Goal: Task Accomplishment & Management: Use online tool/utility

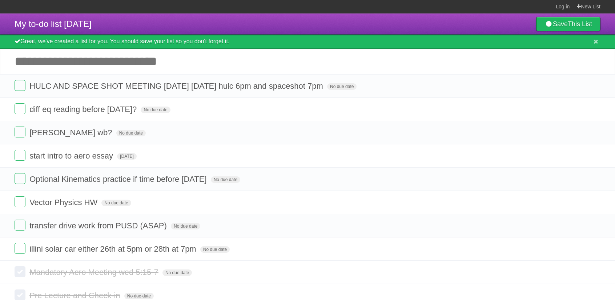
click at [154, 67] on input "Add another task" at bounding box center [307, 61] width 615 height 25
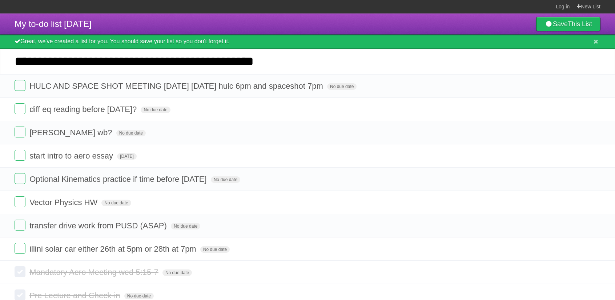
type input "**********"
click input "*********" at bounding box center [0, 0] width 0 height 0
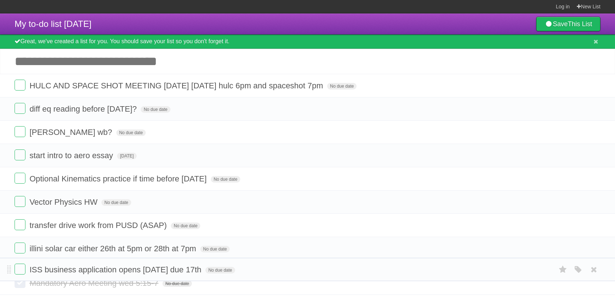
drag, startPoint x: 7, startPoint y: 82, endPoint x: 28, endPoint y: 264, distance: 183.6
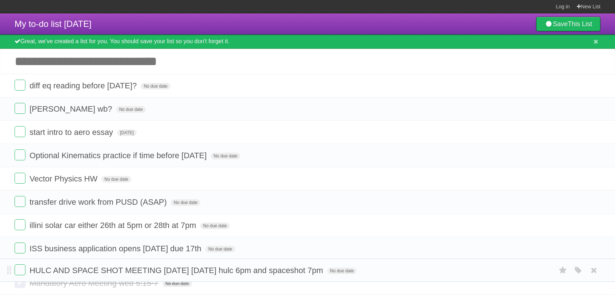
drag, startPoint x: 9, startPoint y: 85, endPoint x: 40, endPoint y: 268, distance: 185.0
click at [220, 61] on input "Add another task" at bounding box center [307, 61] width 615 height 25
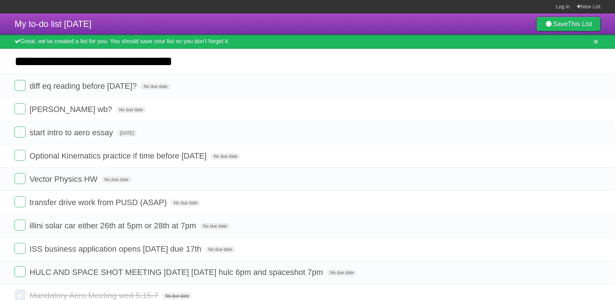
type input "**********"
click input "*********" at bounding box center [0, 0] width 0 height 0
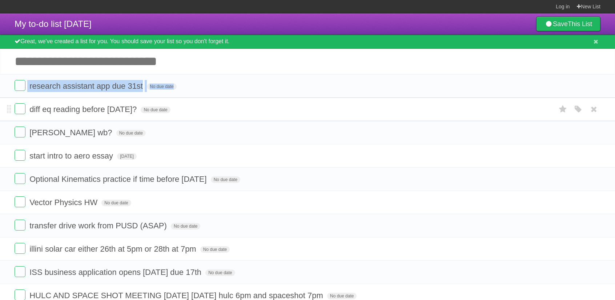
drag, startPoint x: 9, startPoint y: 77, endPoint x: 12, endPoint y: 112, distance: 35.8
click at [12, 112] on ul "research assistant app due 31st No due date White Red Blue Green Purple Orange …" at bounding box center [307, 190] width 615 height 233
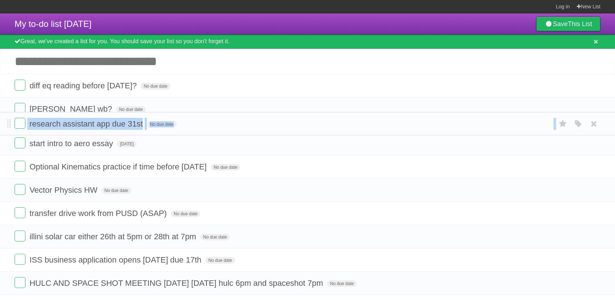
drag, startPoint x: 8, startPoint y: 85, endPoint x: 13, endPoint y: 122, distance: 37.4
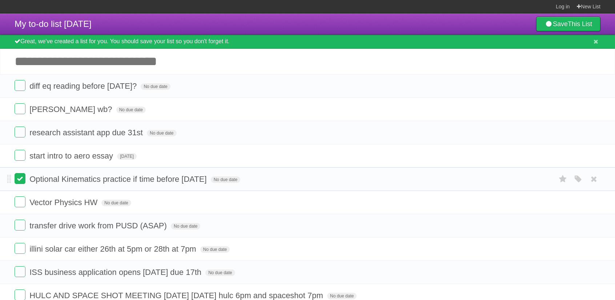
click at [18, 179] on label at bounding box center [20, 178] width 11 height 11
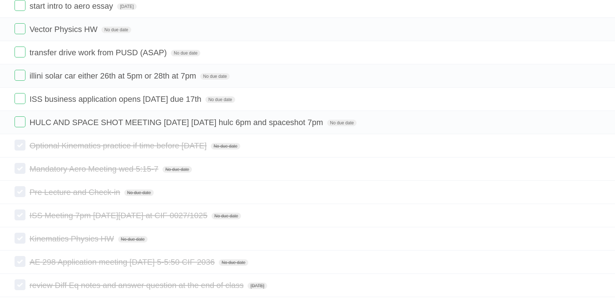
scroll to position [151, 0]
drag, startPoint x: 592, startPoint y: 163, endPoint x: 350, endPoint y: 43, distance: 271.1
click at [592, 163] on icon at bounding box center [594, 168] width 10 height 12
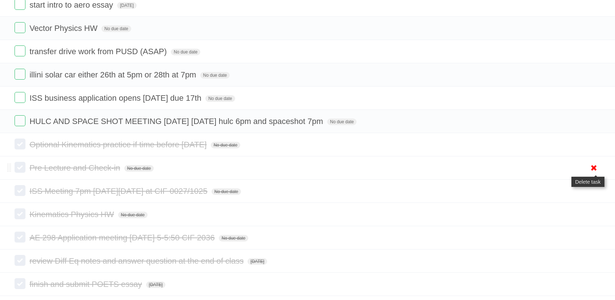
click at [593, 163] on icon at bounding box center [594, 168] width 10 height 12
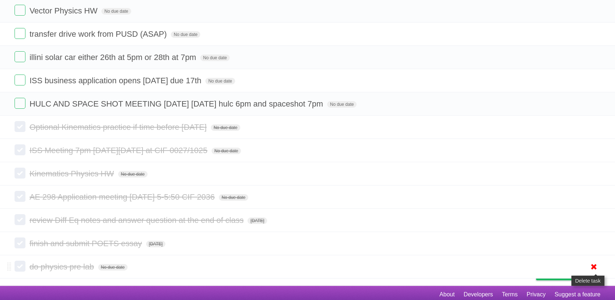
click at [592, 262] on icon at bounding box center [594, 267] width 10 height 12
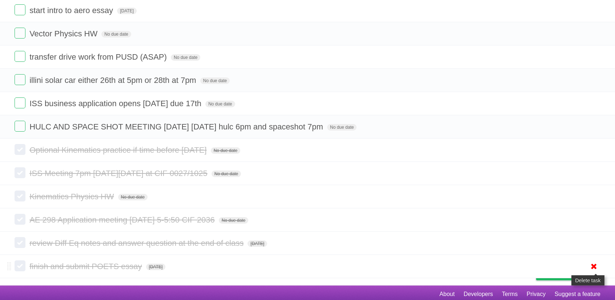
click at [595, 261] on icon at bounding box center [594, 266] width 10 height 12
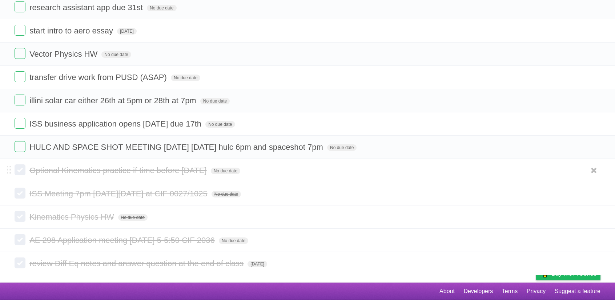
scroll to position [122, 0]
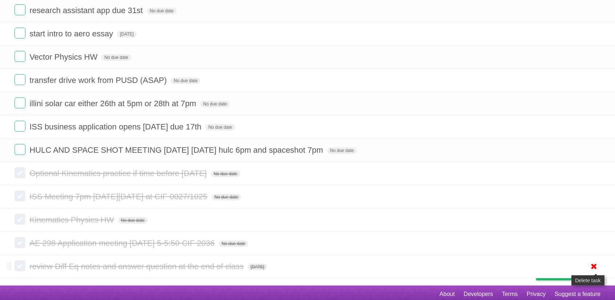
click at [593, 261] on icon at bounding box center [594, 266] width 10 height 12
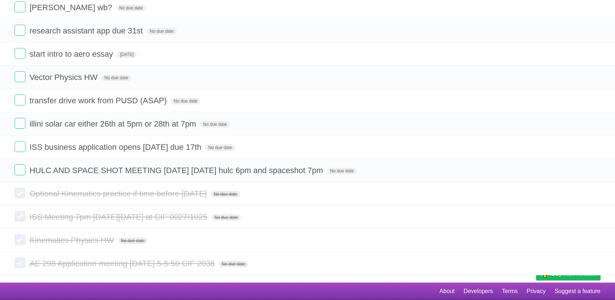
scroll to position [99, 0]
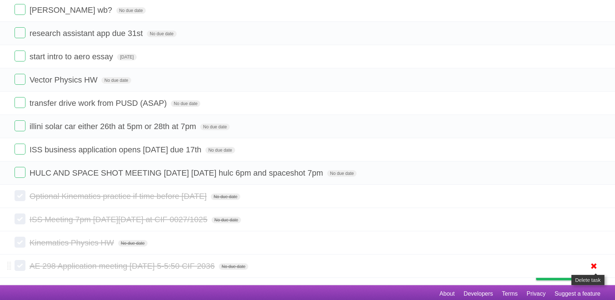
click at [593, 261] on icon at bounding box center [594, 266] width 10 height 12
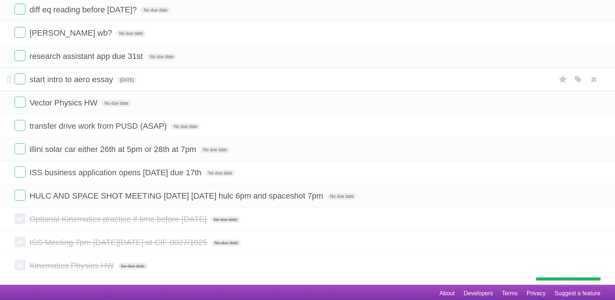
scroll to position [0, 0]
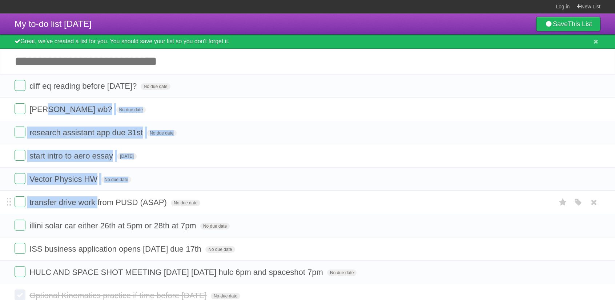
drag, startPoint x: 46, startPoint y: 107, endPoint x: 97, endPoint y: 210, distance: 114.8
click at [97, 210] on ul "diff eq reading before [DATE]? No due date White Red Blue Green Purple Orange […" at bounding box center [307, 179] width 615 height 210
